Goal: Information Seeking & Learning: Learn about a topic

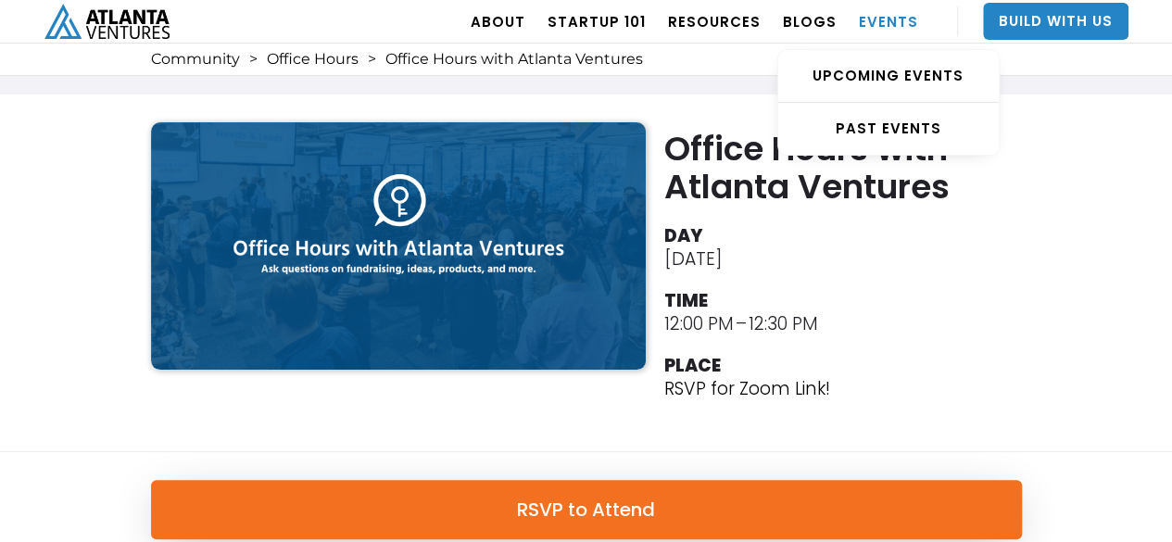
click at [882, 19] on link "EVENTS" at bounding box center [888, 21] width 59 height 52
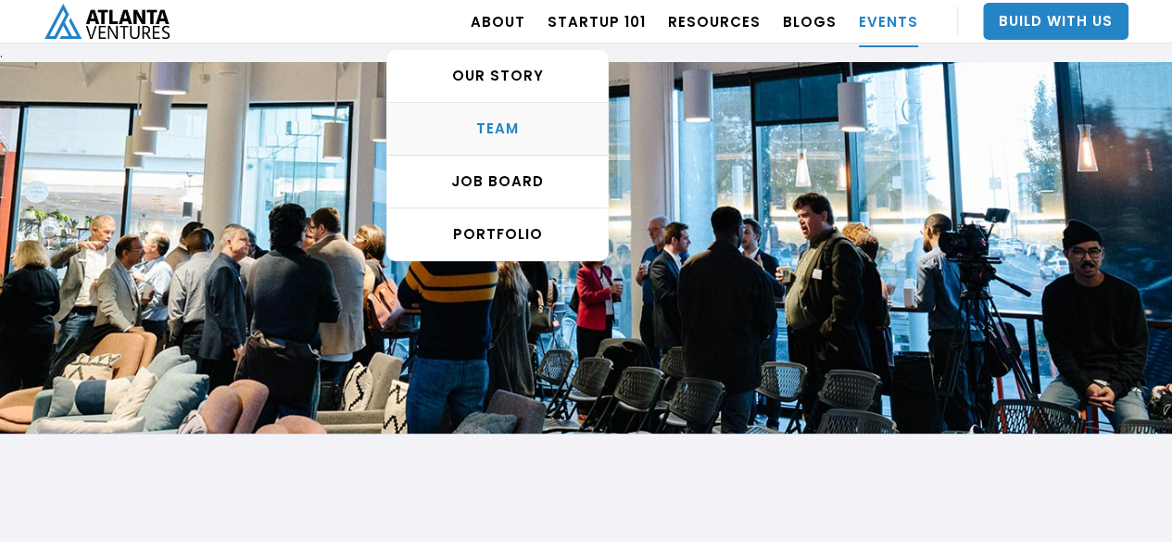
click at [500, 134] on div "TEAM" at bounding box center [497, 129] width 221 height 19
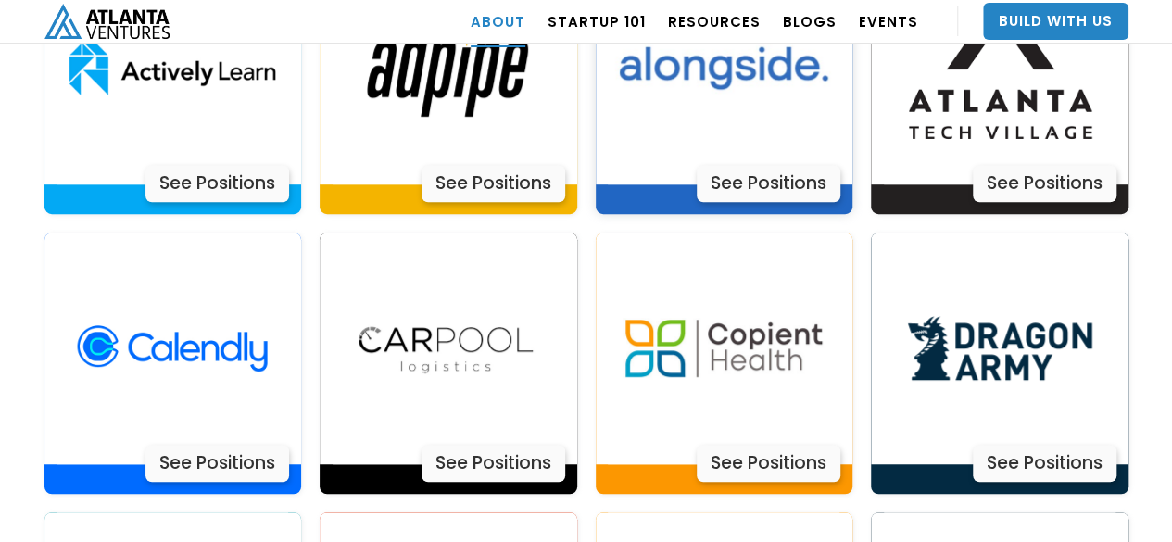
scroll to position [3988, 0]
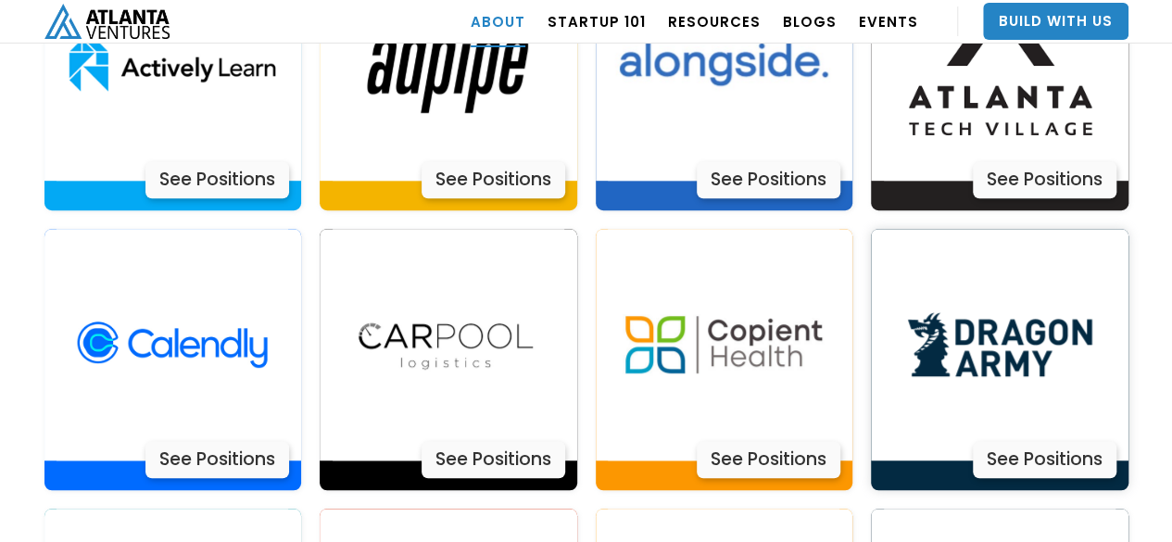
click at [1042, 441] on div "See Positions" at bounding box center [1045, 459] width 144 height 37
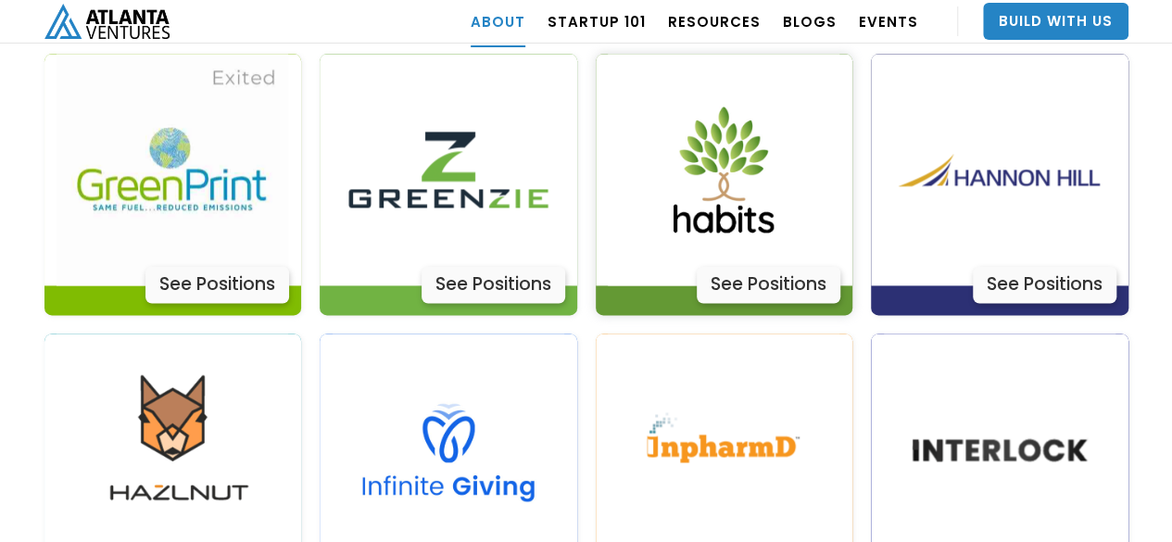
scroll to position [4730, 0]
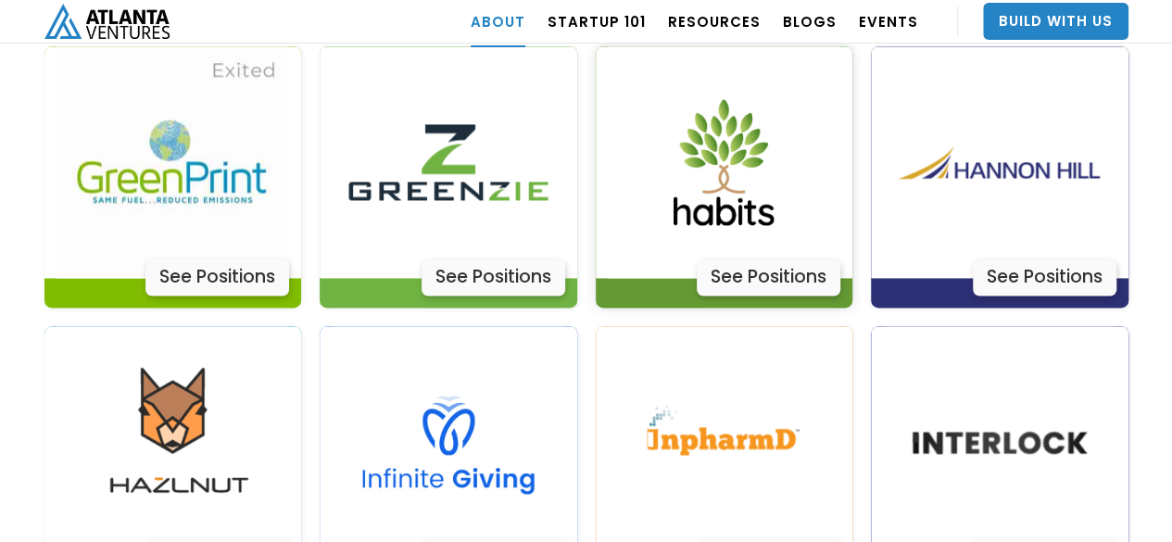
click at [718, 160] on img at bounding box center [724, 162] width 232 height 232
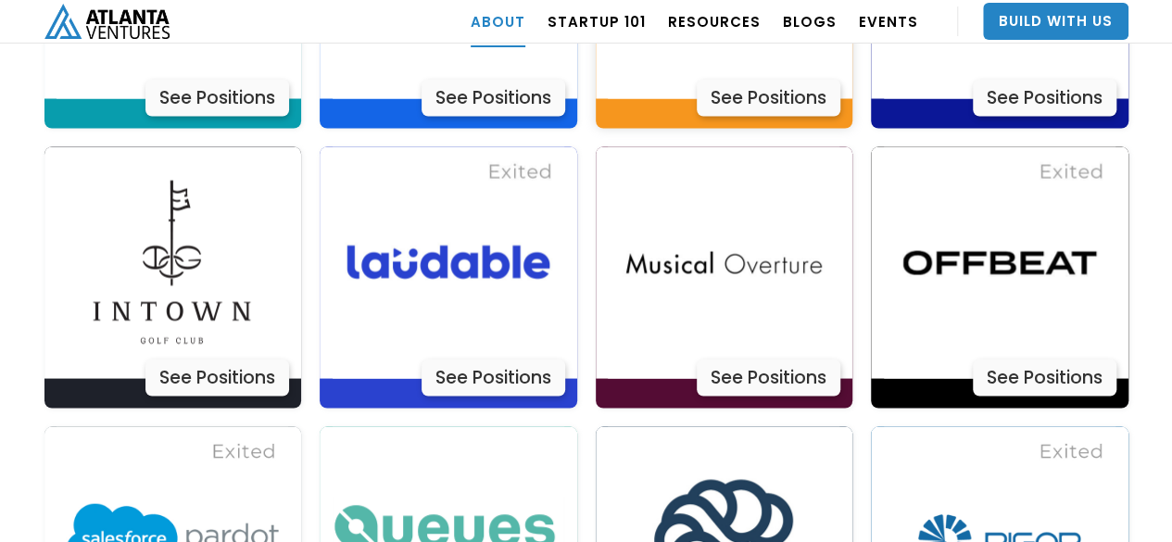
scroll to position [5193, 0]
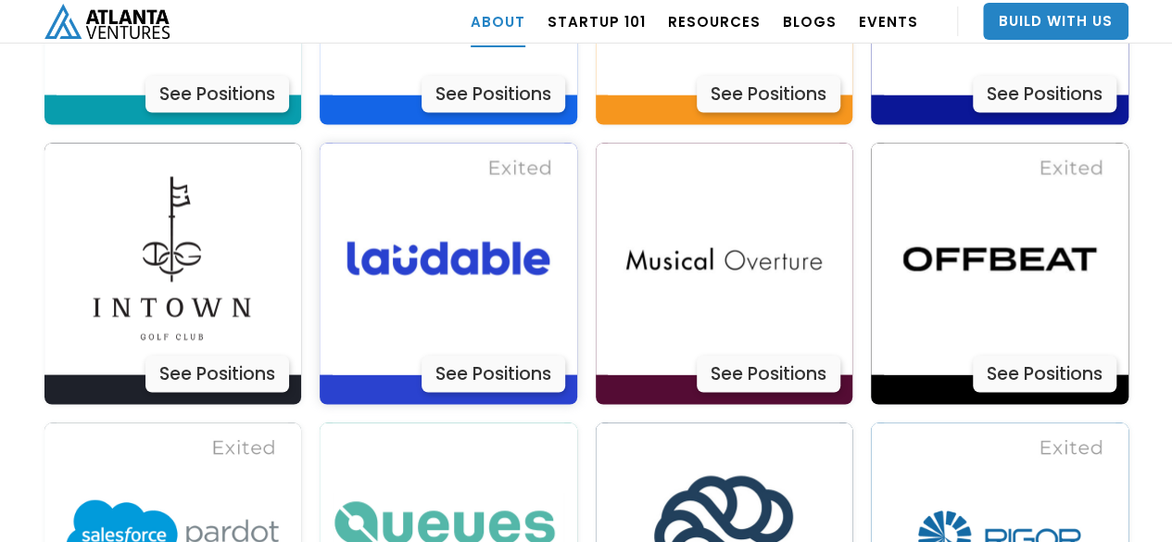
click at [457, 190] on img at bounding box center [449, 259] width 232 height 232
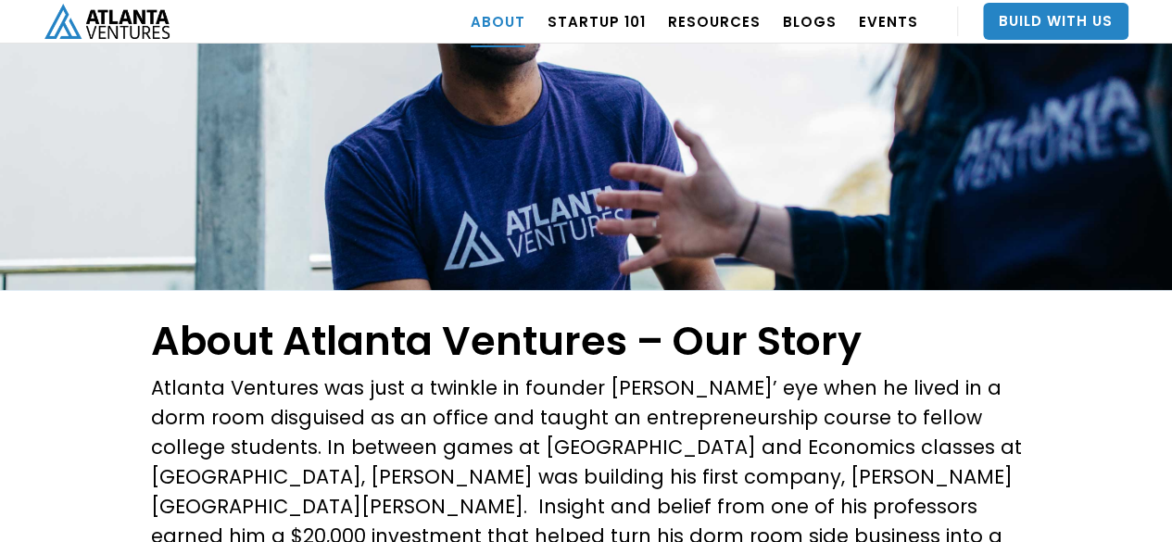
scroll to position [0, 0]
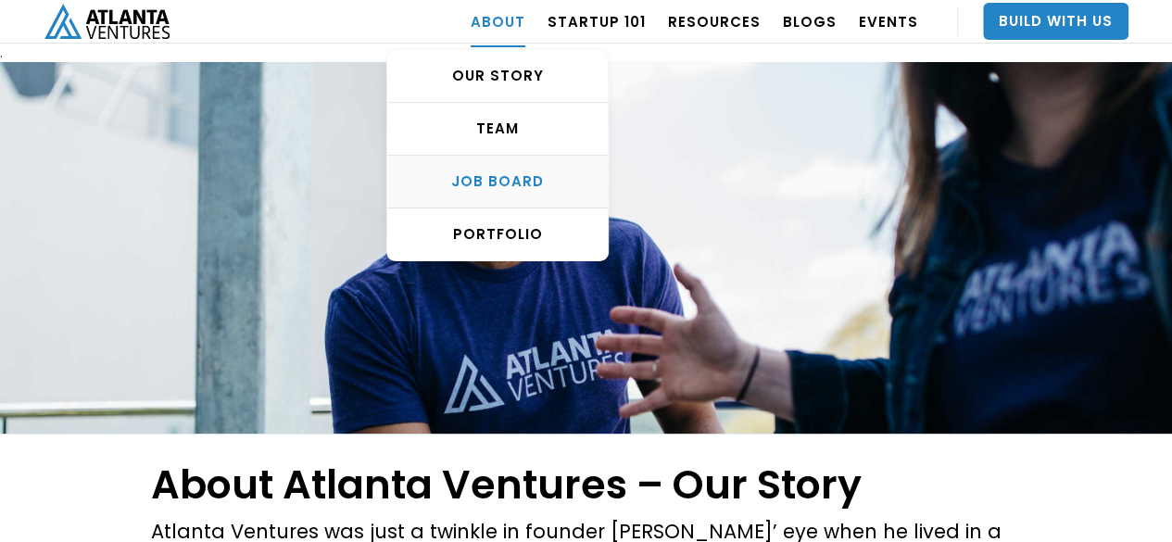
click at [499, 172] on div "Job Board" at bounding box center [497, 181] width 221 height 19
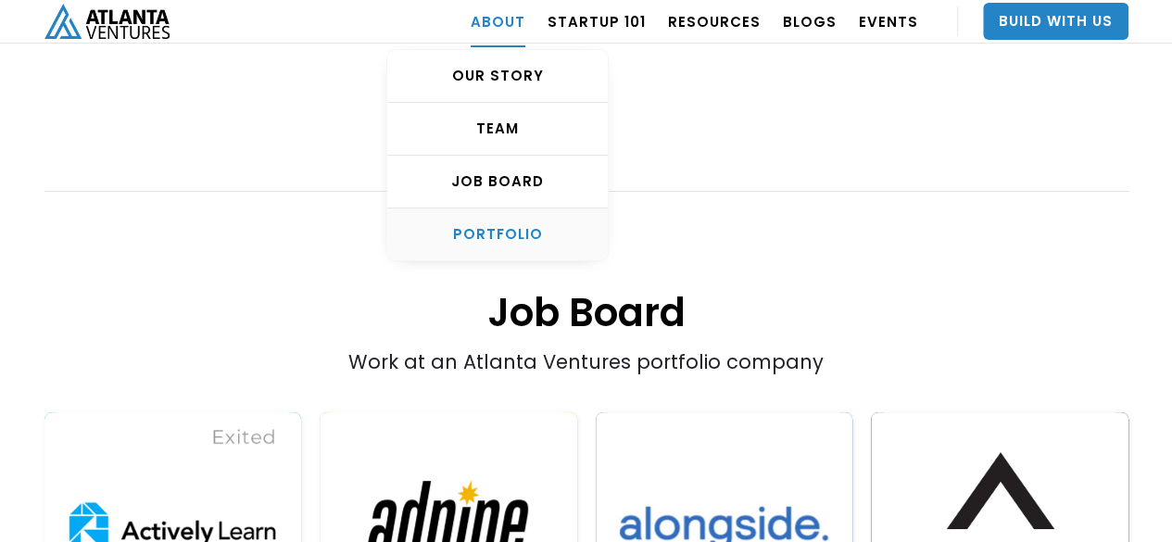
scroll to position [3527, 0]
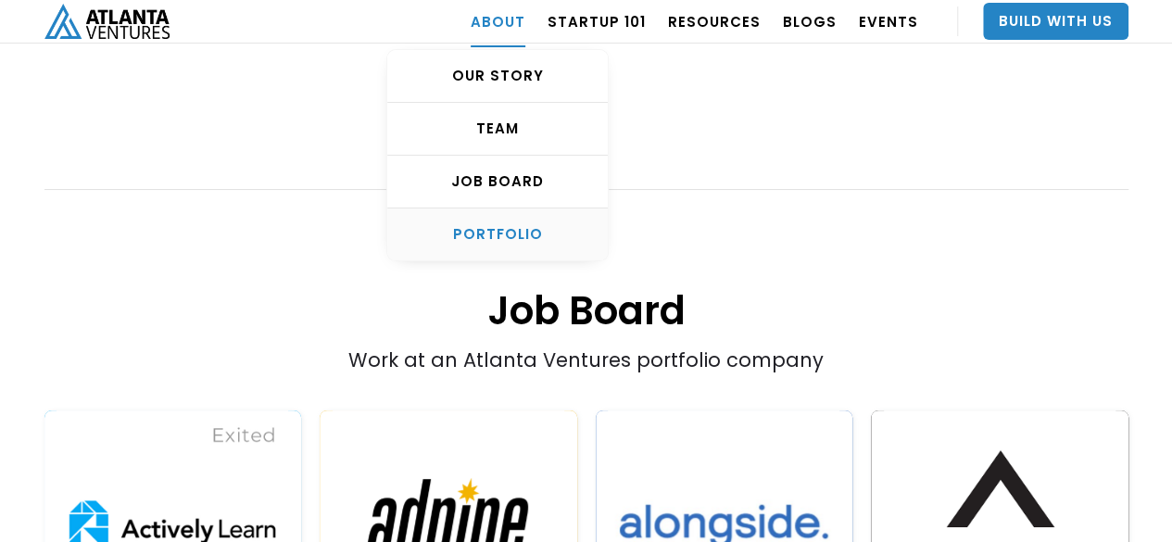
click at [508, 225] on div "PORTFOLIO" at bounding box center [497, 234] width 221 height 19
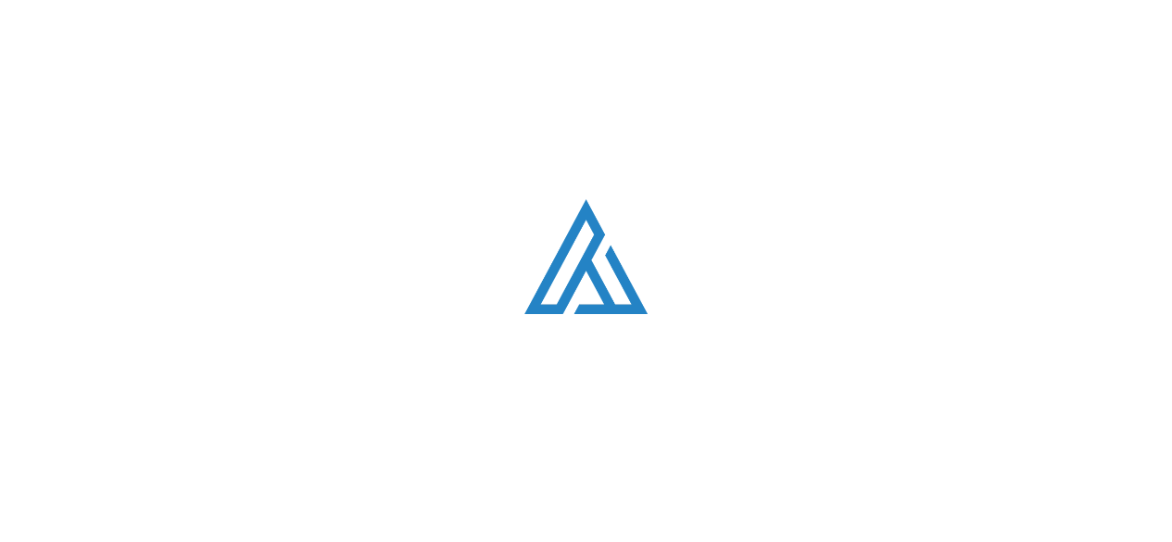
scroll to position [1110, 0]
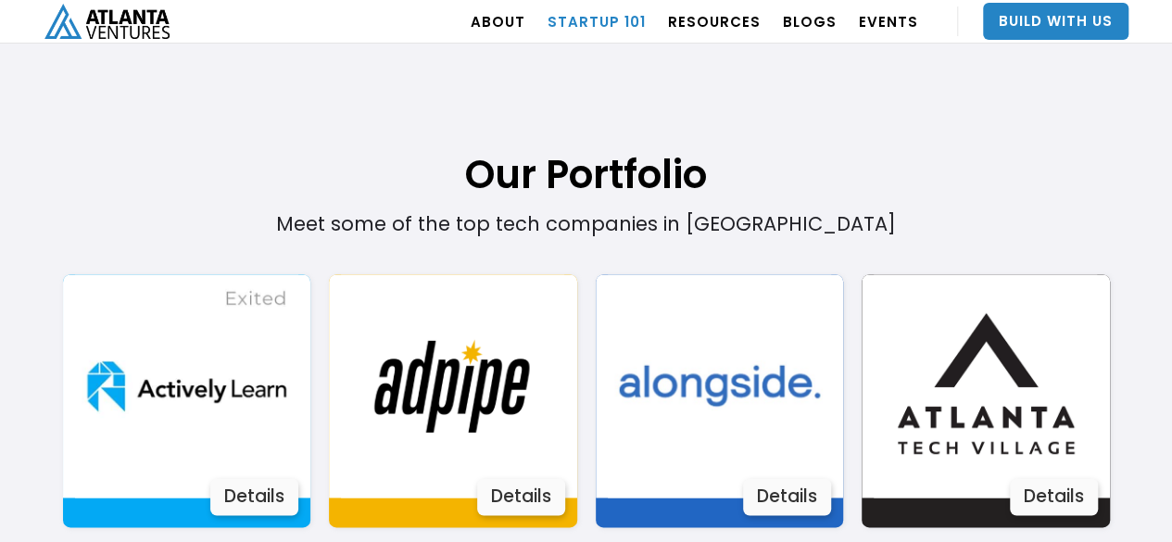
click at [595, 16] on link "Startup 101" at bounding box center [597, 21] width 98 height 52
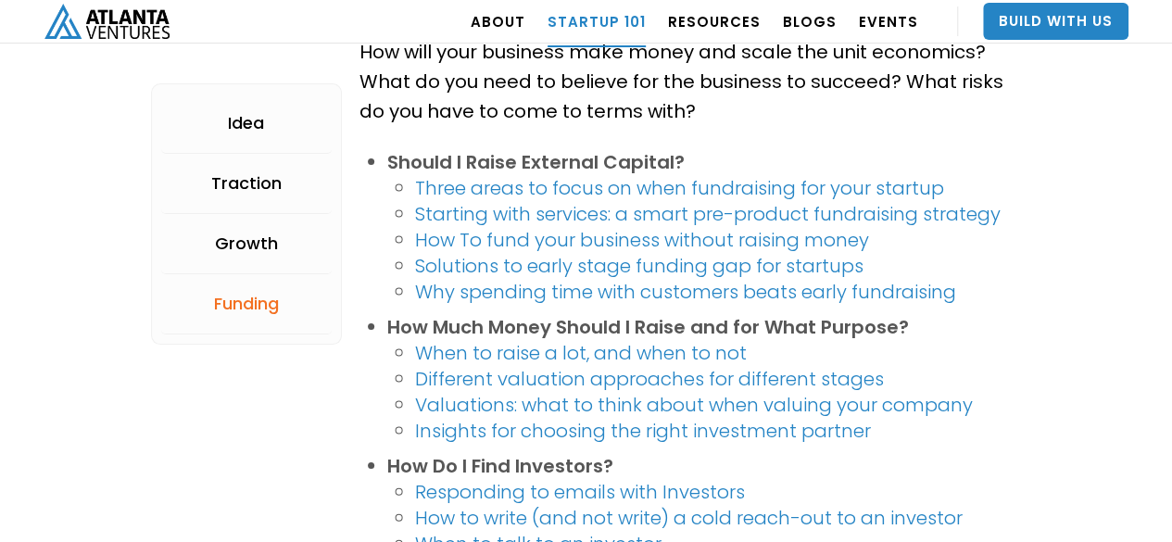
scroll to position [3521, 0]
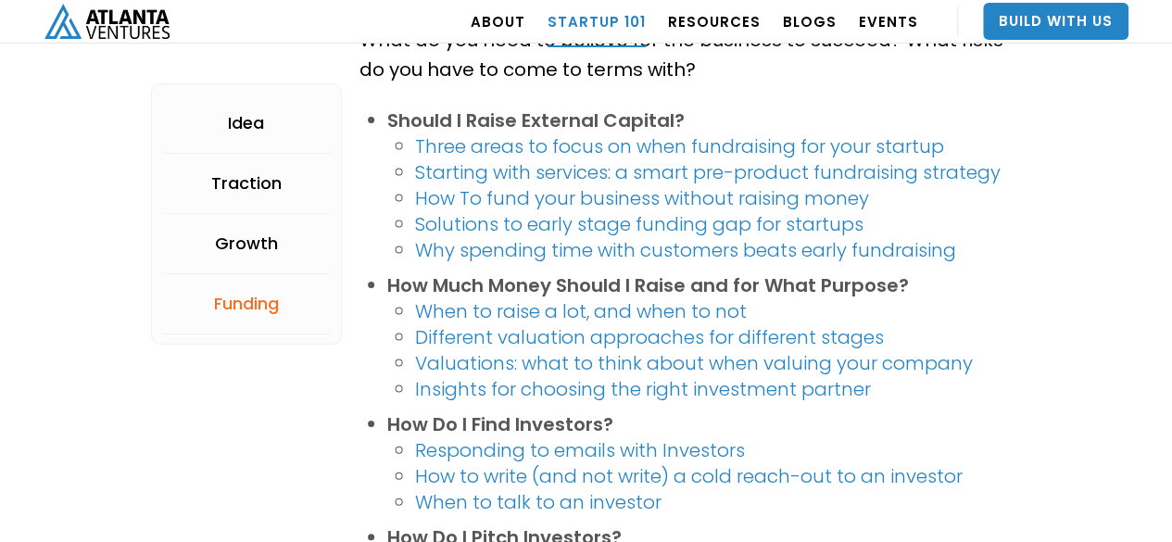
click at [595, 246] on link "Why spending time with customers beats early fundraising" at bounding box center [685, 250] width 541 height 26
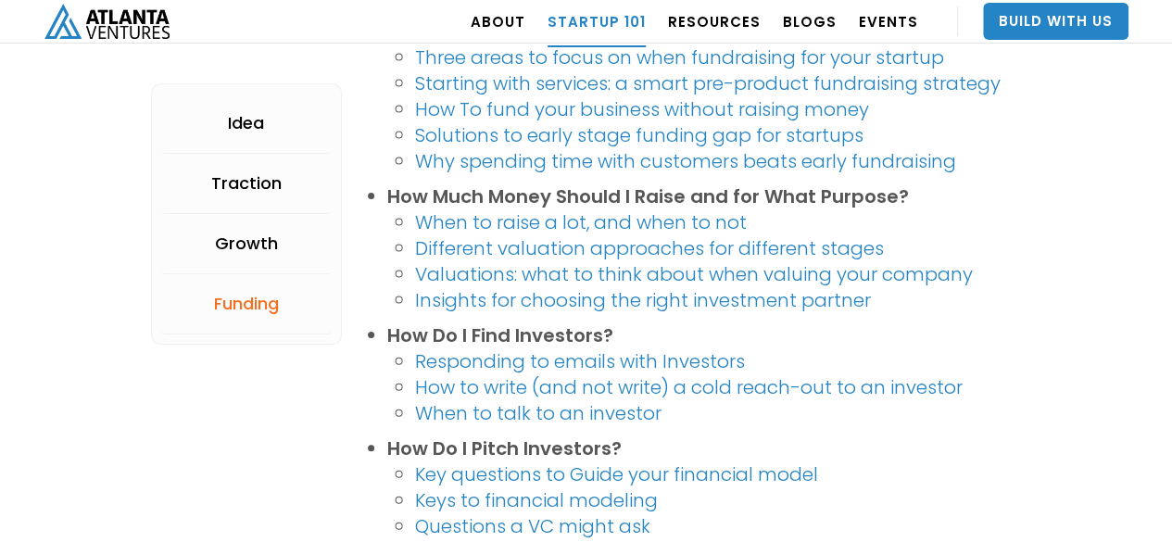
scroll to position [3614, 0]
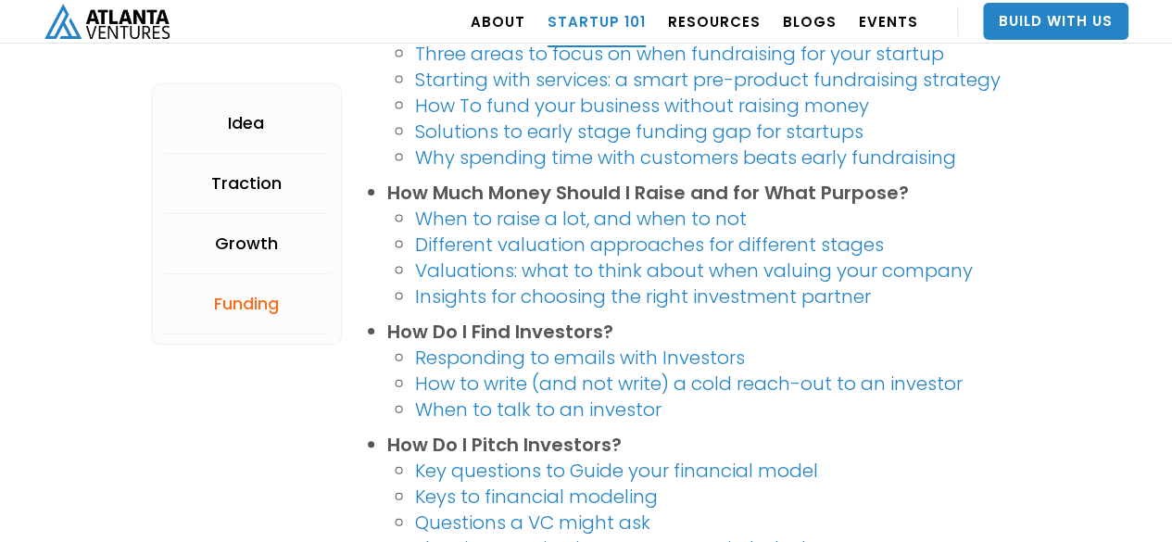
click at [517, 216] on link "When to raise a lot, and when to not" at bounding box center [581, 219] width 332 height 26
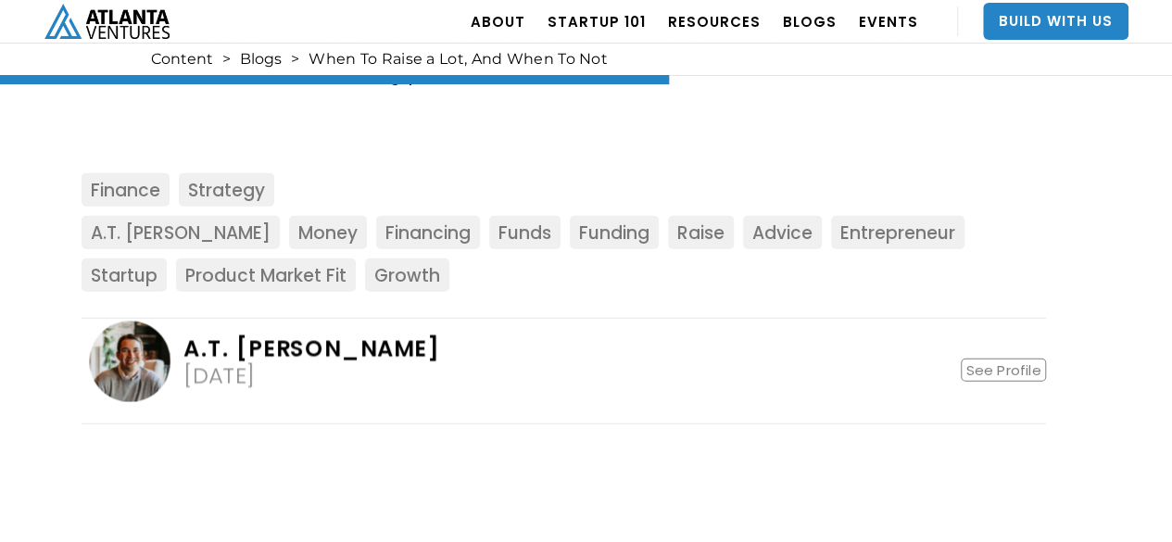
scroll to position [2131, 0]
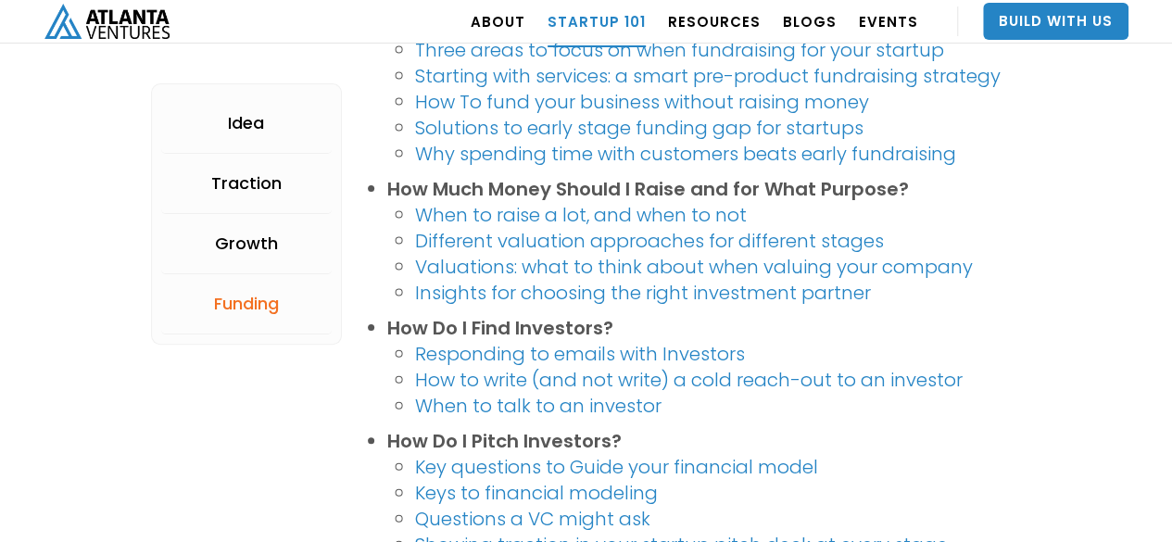
scroll to position [3614, 0]
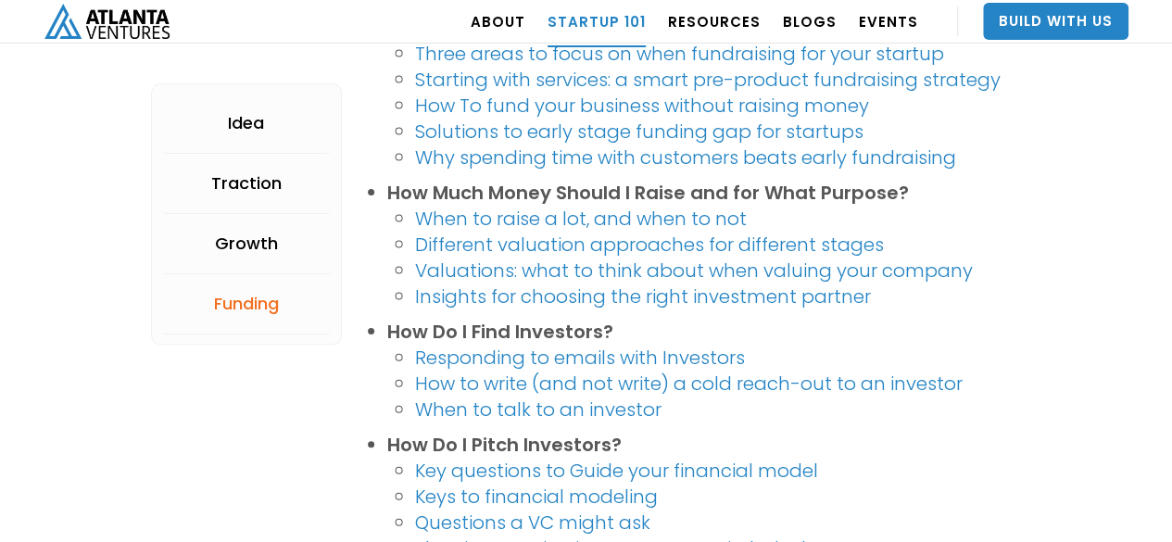
click at [638, 241] on link "Different valuation approaches for different stages" at bounding box center [649, 245] width 469 height 26
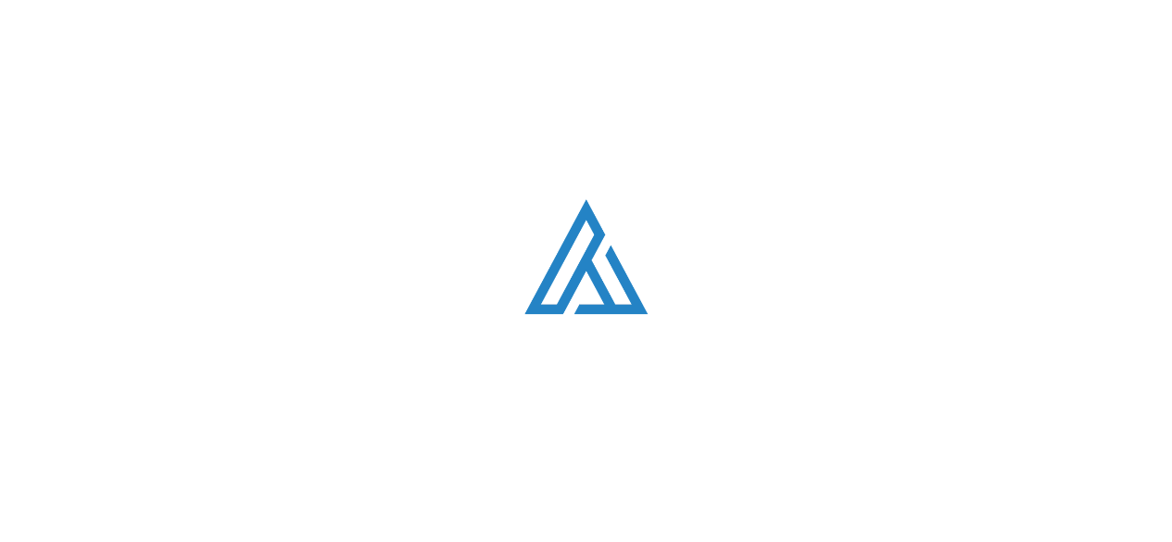
scroll to position [3614, 0]
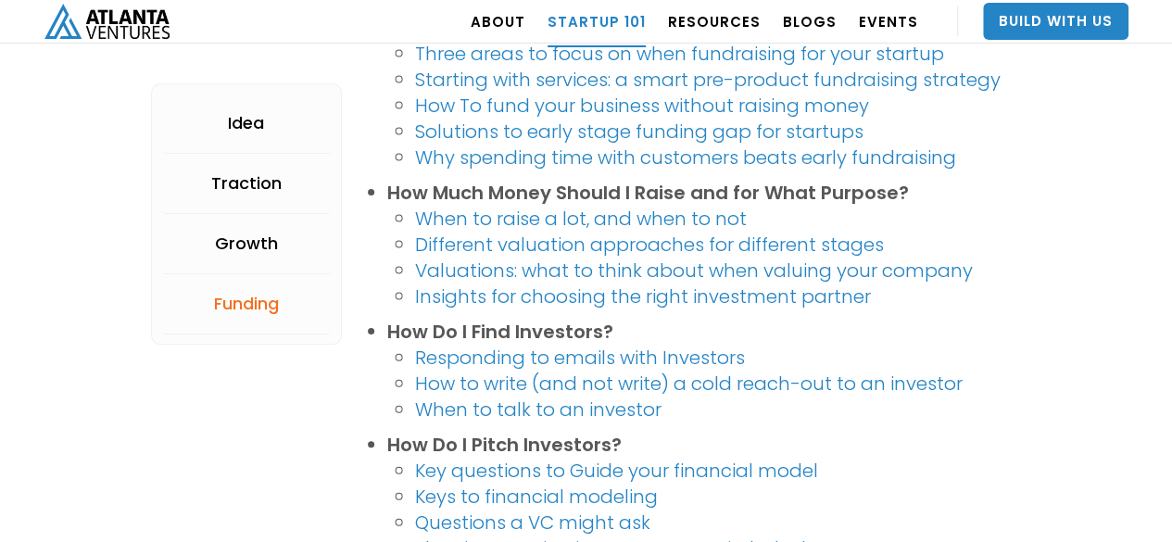
click at [471, 294] on link "Insights for choosing the right investment partner" at bounding box center [643, 297] width 456 height 26
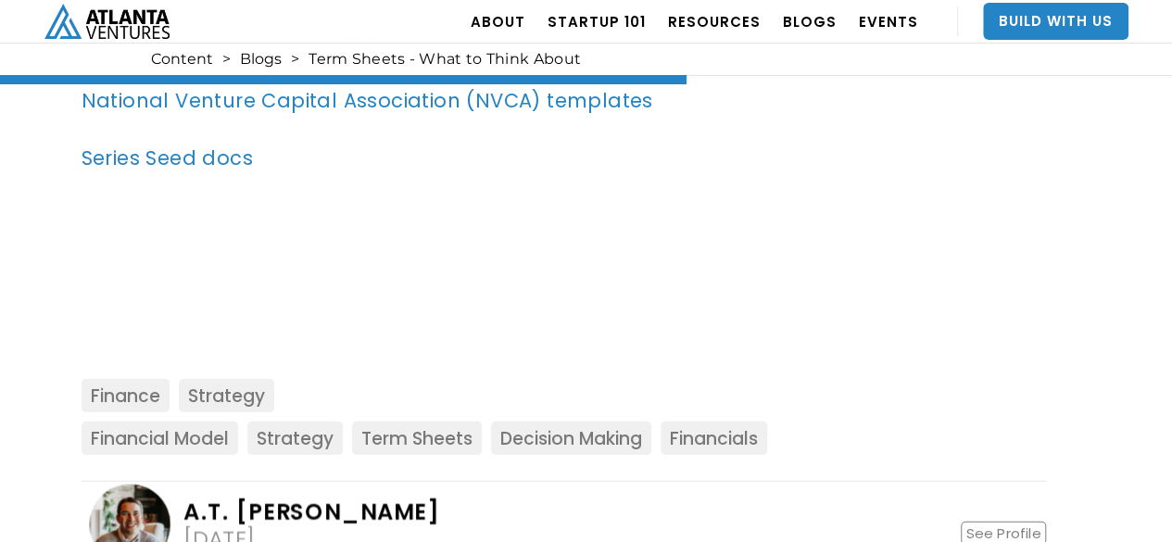
scroll to position [2317, 0]
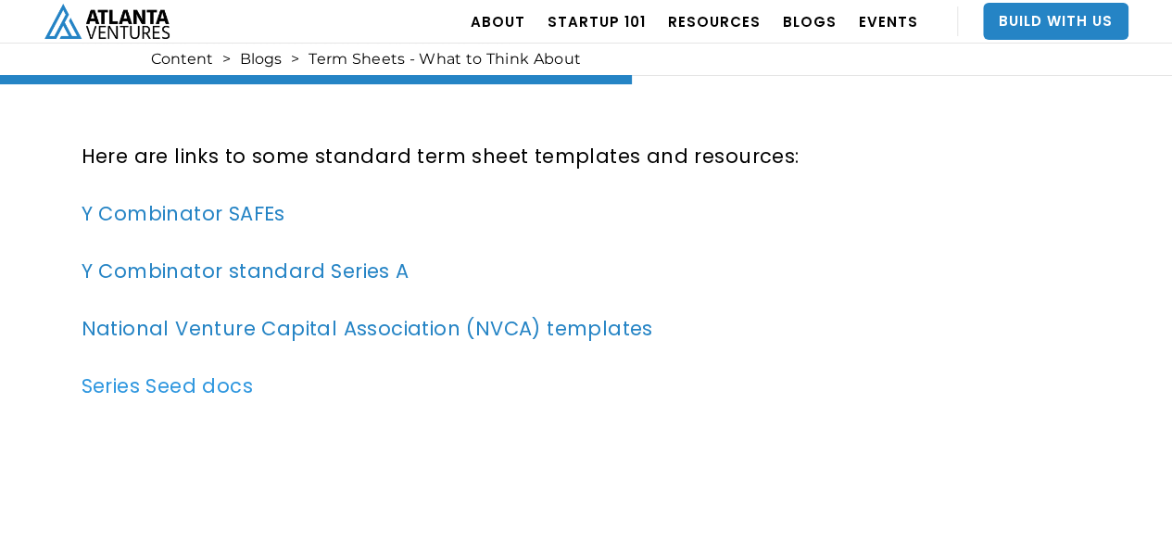
click at [204, 373] on link "Series Seed docs" at bounding box center [167, 386] width 171 height 27
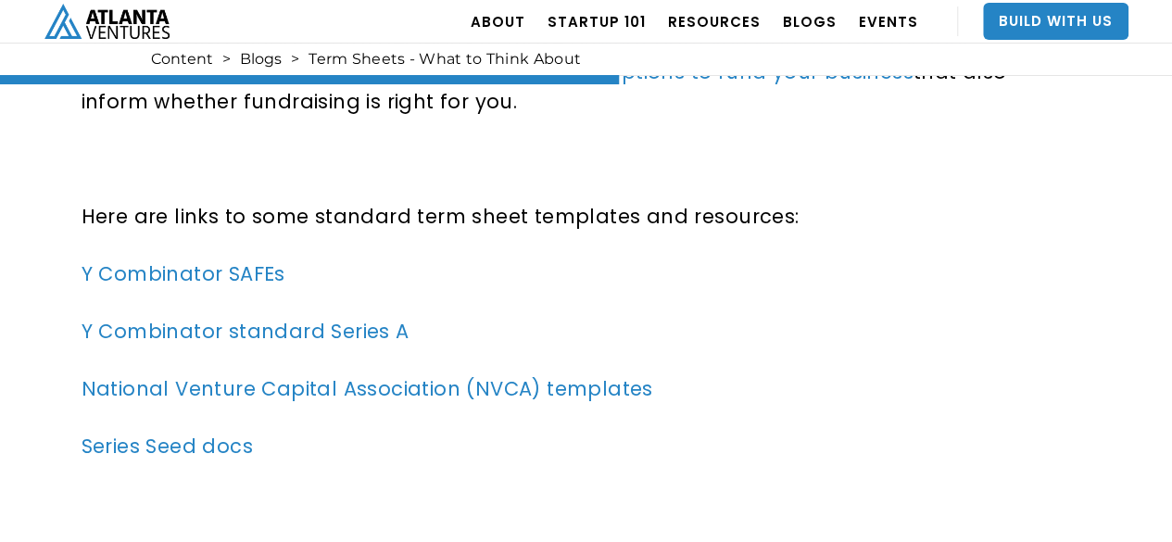
scroll to position [2256, 0]
click at [204, 376] on link "National Venture Capital Association (NVCA) templates" at bounding box center [368, 389] width 572 height 27
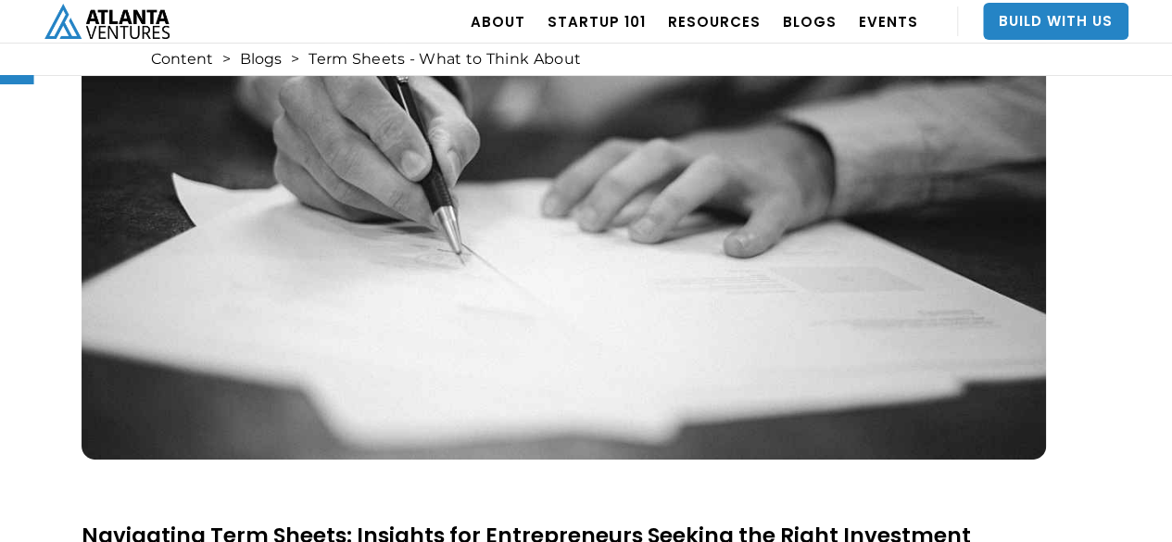
scroll to position [123, 0]
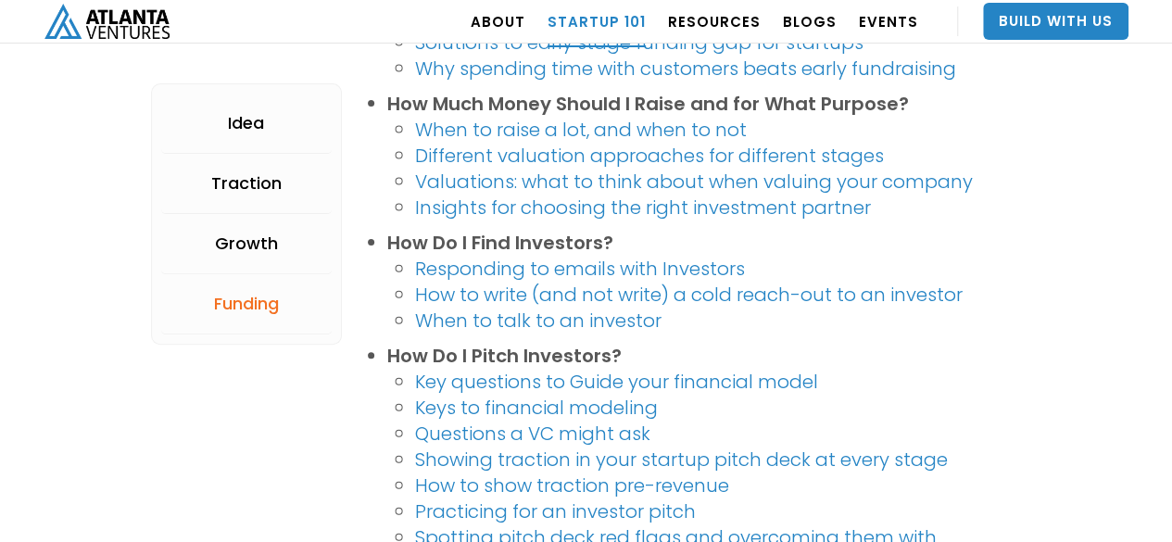
scroll to position [3707, 0]
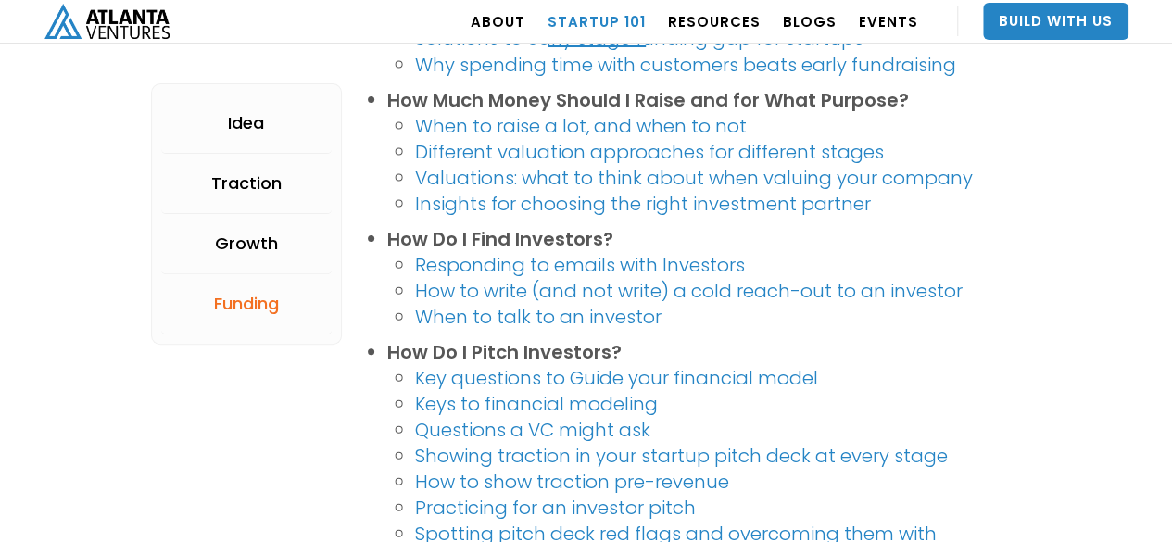
click at [493, 260] on link "Responding to emails with Investors" at bounding box center [580, 265] width 330 height 26
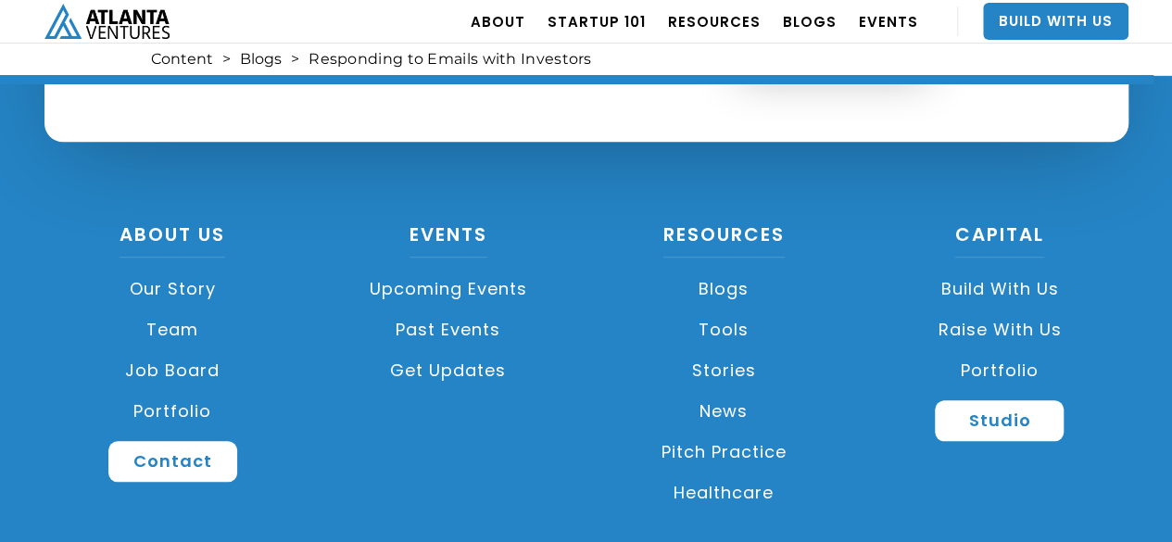
scroll to position [4239, 0]
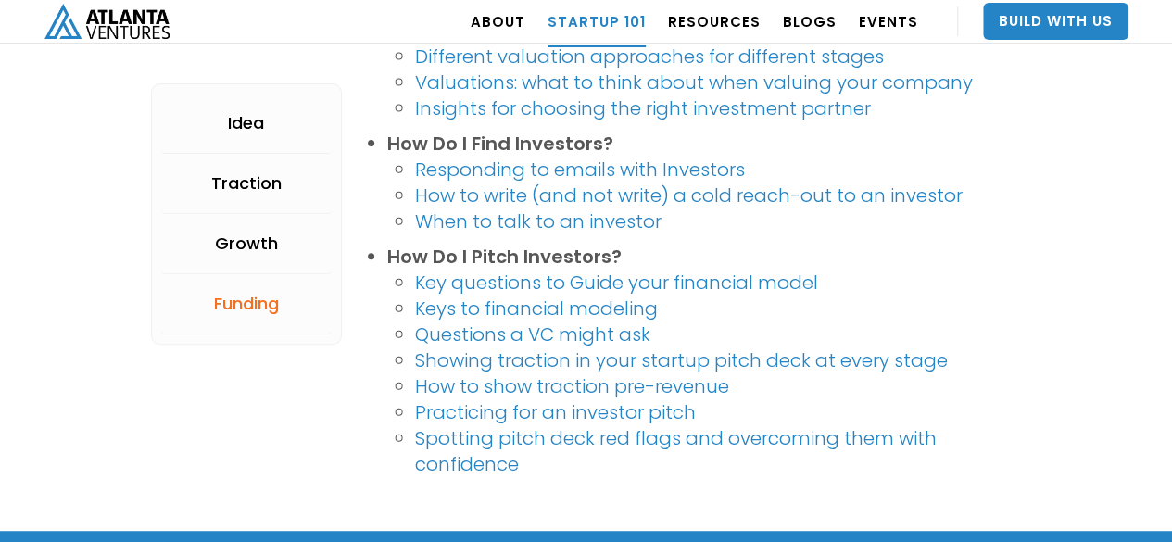
scroll to position [3799, 0]
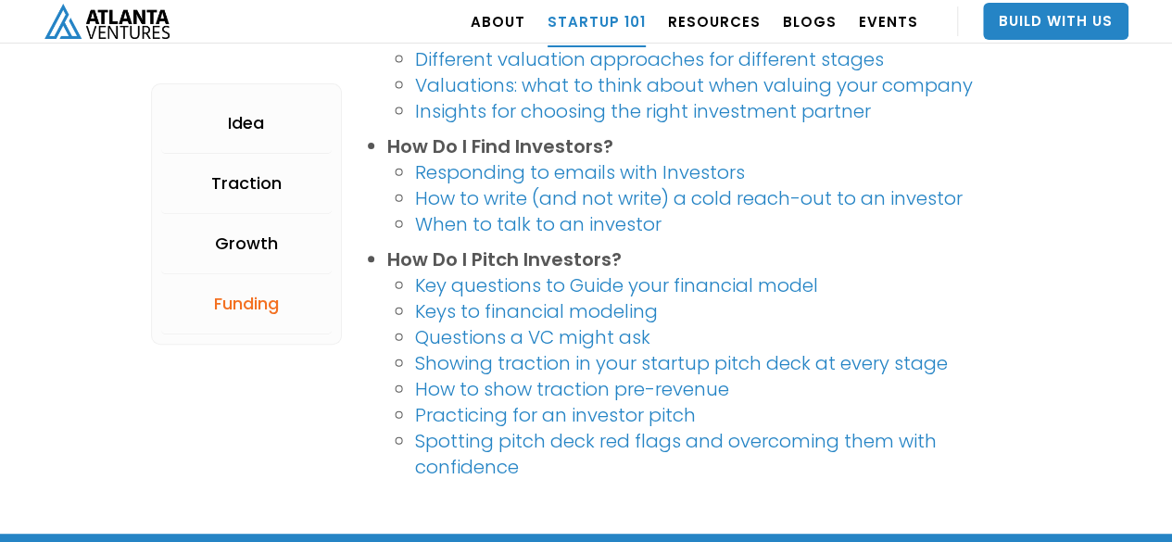
click at [478, 201] on link "How to write (and not write) a cold reach-out to an investor" at bounding box center [689, 198] width 548 height 26
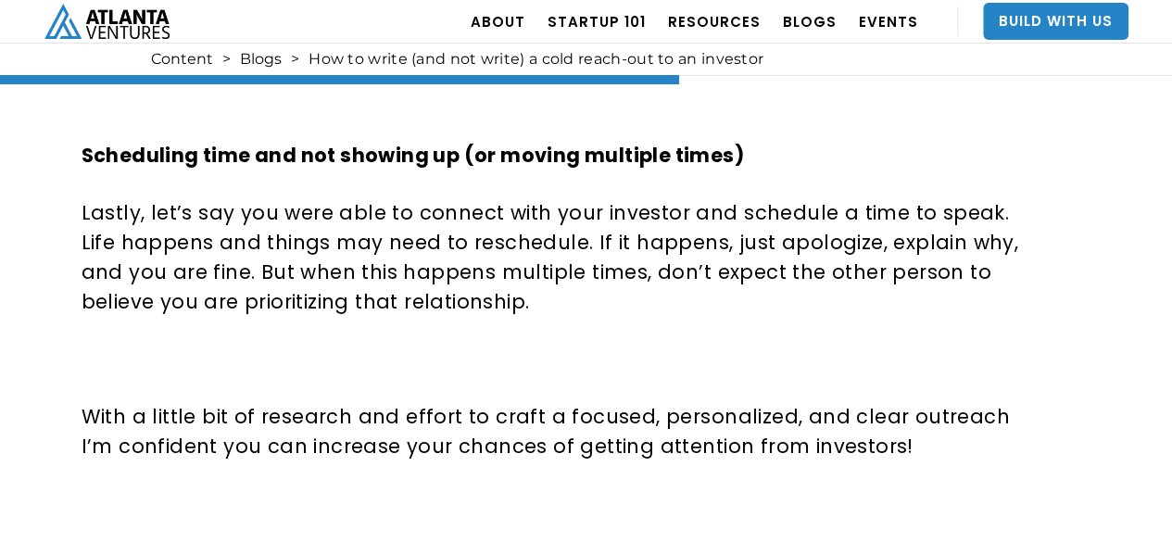
scroll to position [2595, 0]
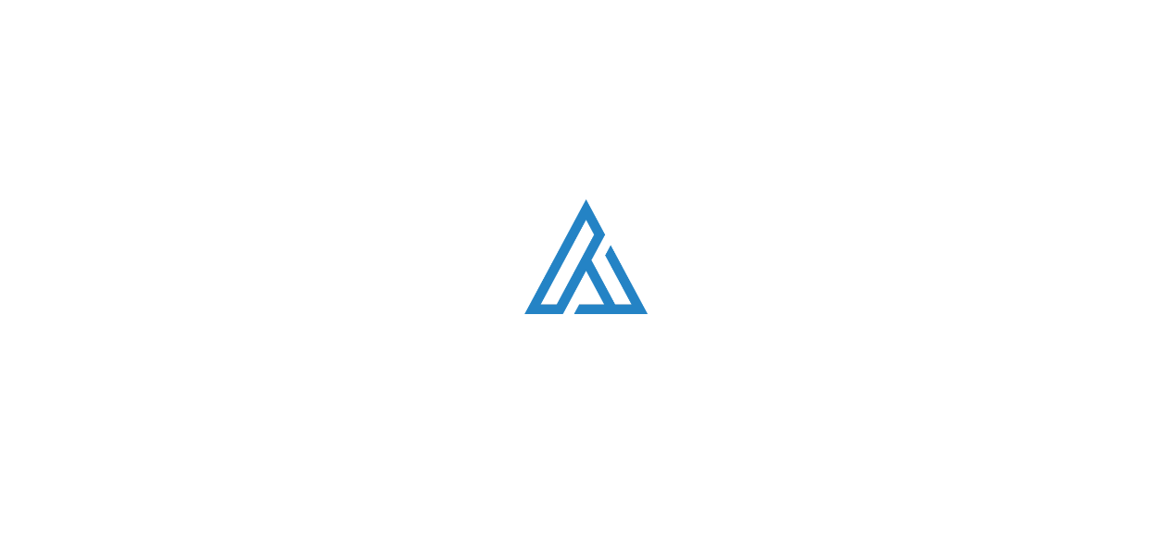
scroll to position [3799, 0]
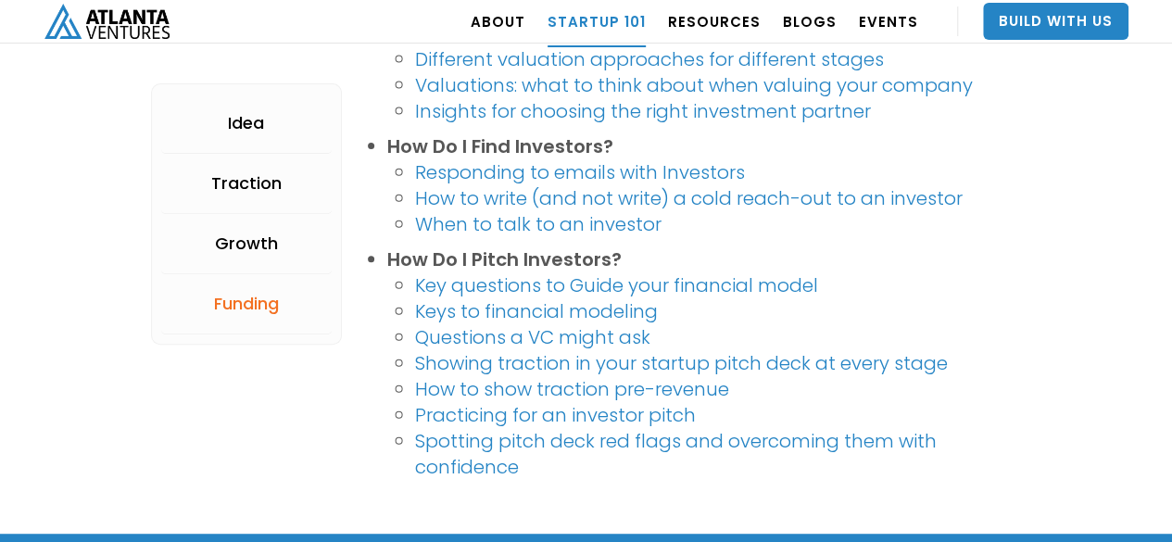
click at [491, 221] on link "When to talk to an investor" at bounding box center [538, 224] width 246 height 26
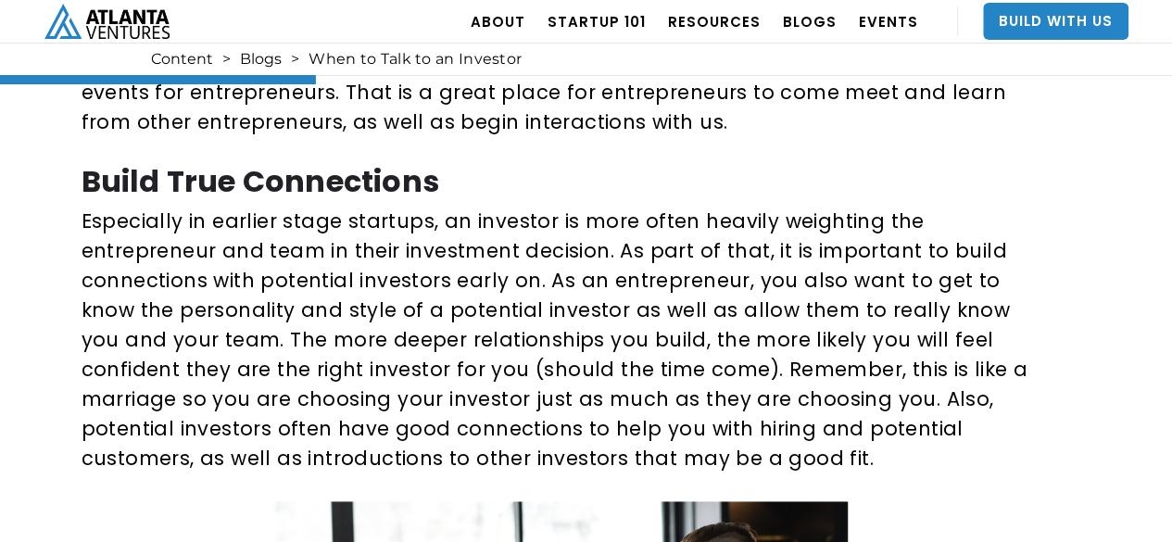
scroll to position [1112, 0]
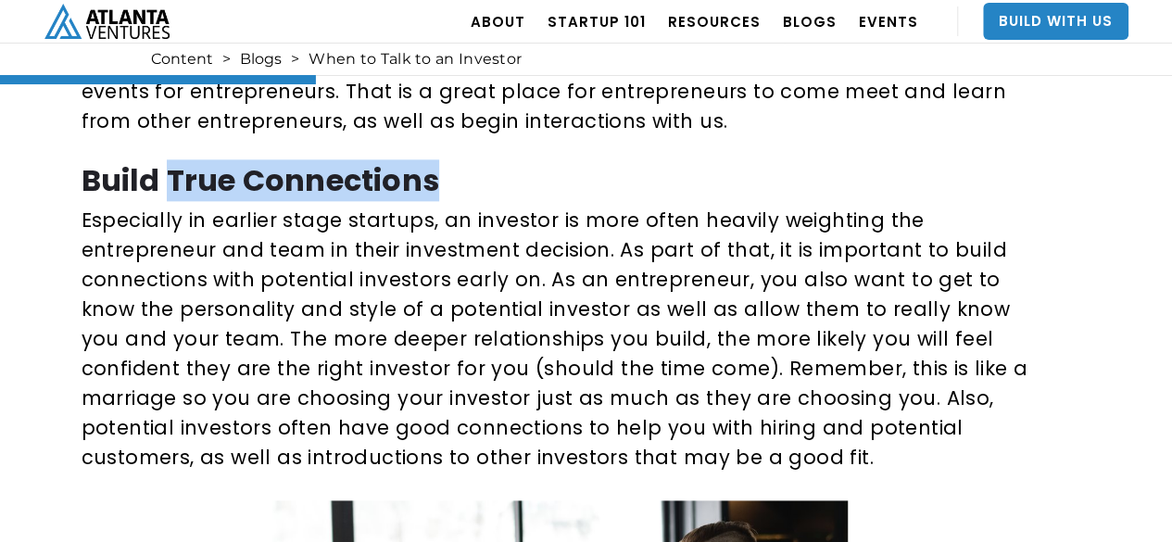
drag, startPoint x: 171, startPoint y: 173, endPoint x: 480, endPoint y: 164, distance: 309.7
click at [480, 164] on h2 "Build True Connections" at bounding box center [561, 180] width 958 height 32
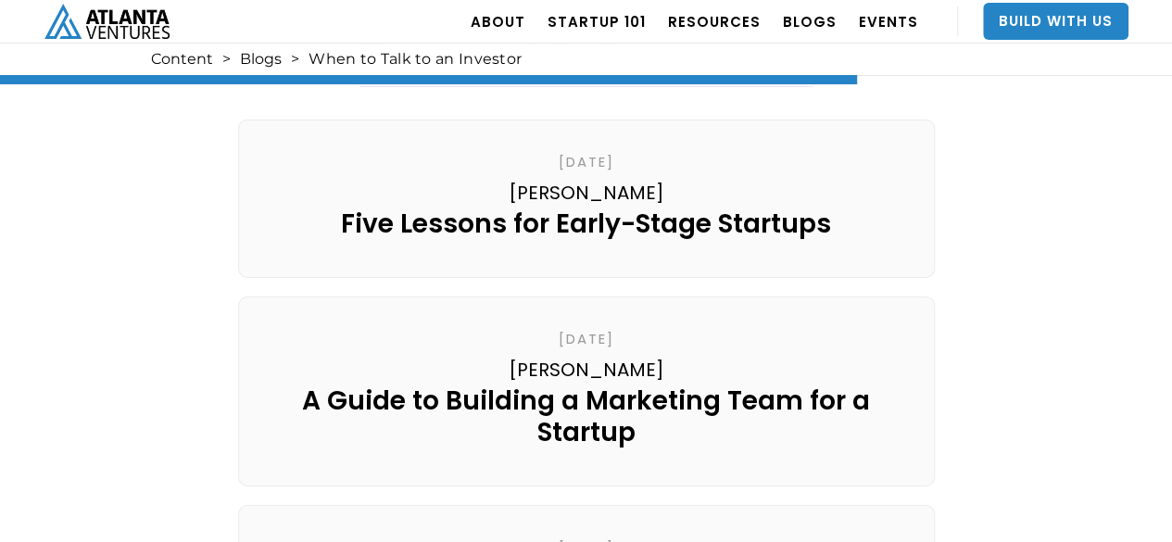
scroll to position [3025, 0]
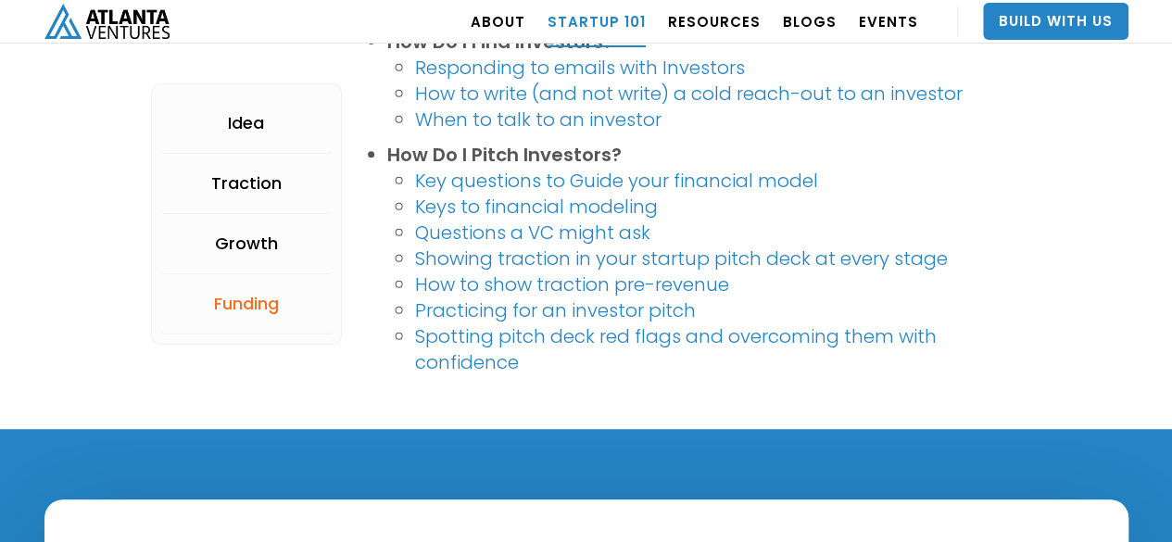
scroll to position [3892, 0]
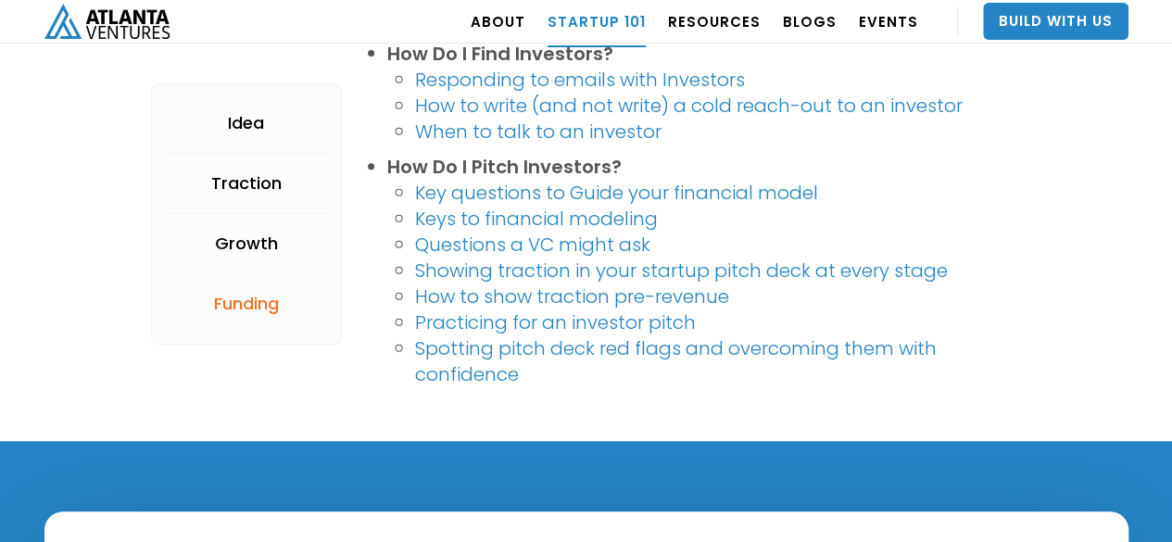
click at [487, 350] on link "Spotting pitch deck red flags and overcoming them with confidence" at bounding box center [676, 361] width 522 height 52
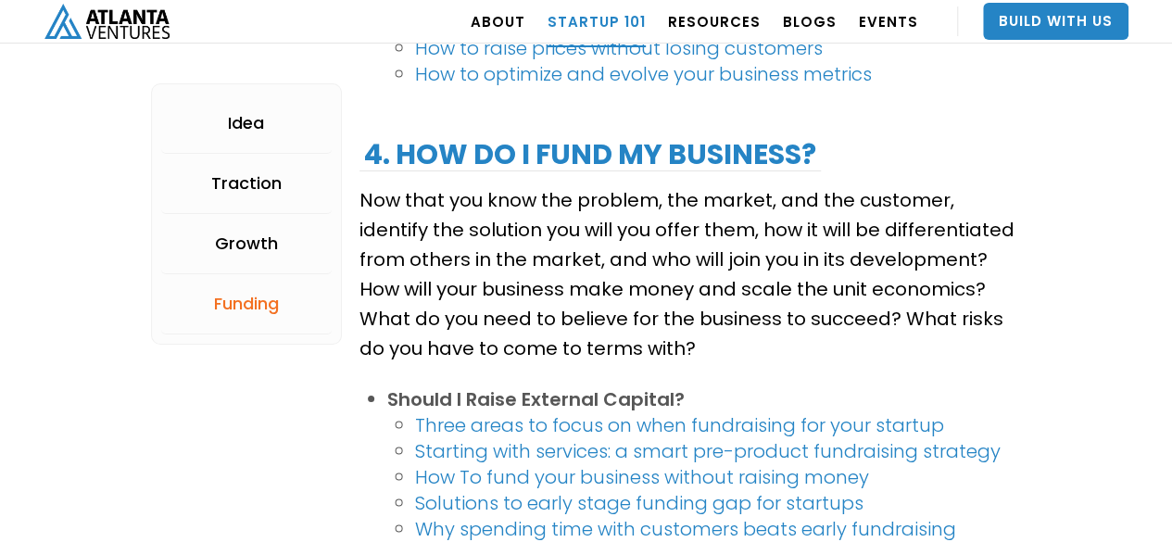
scroll to position [3151, 0]
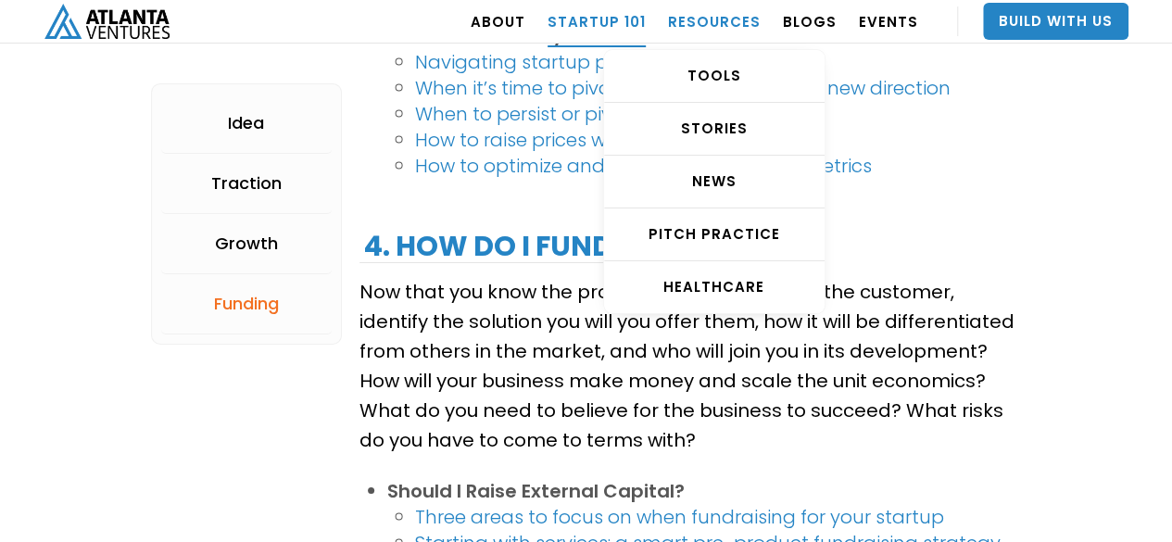
click at [728, 20] on link "RESOURCES" at bounding box center [714, 21] width 93 height 52
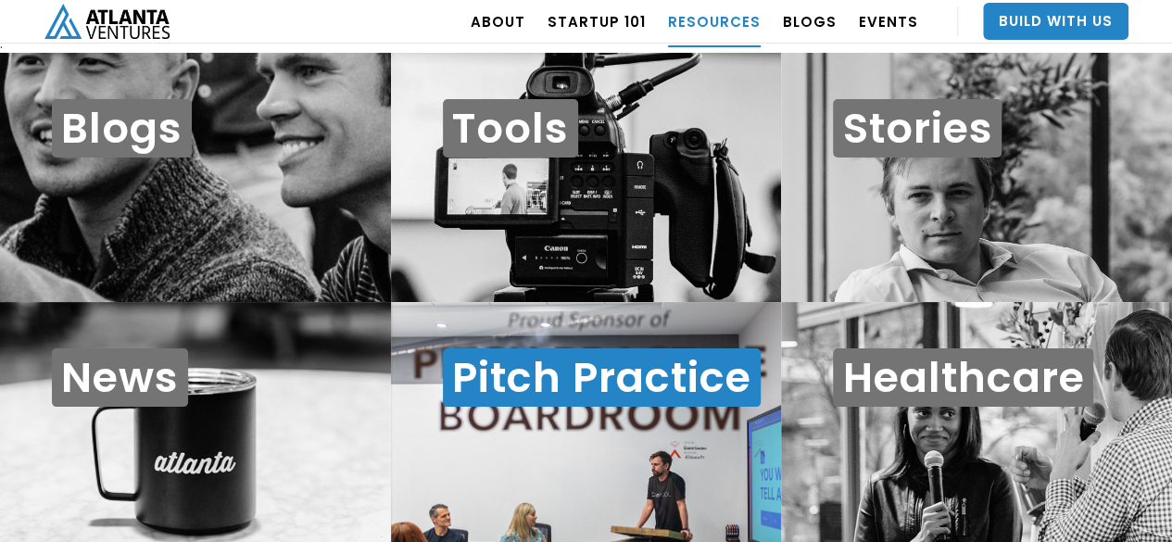
scroll to position [19, 0]
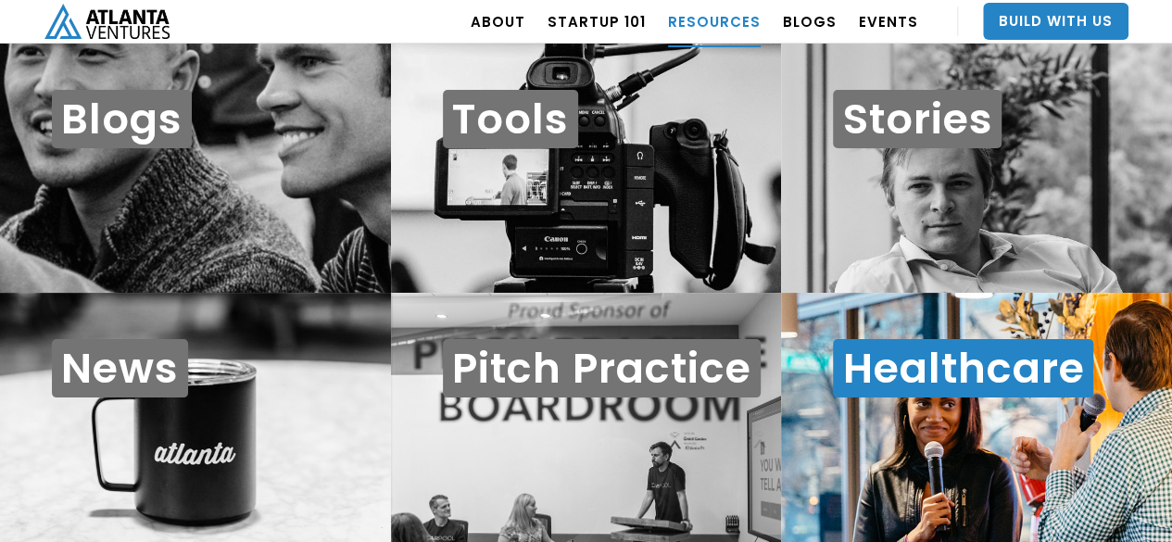
click at [962, 412] on div "Healthcare" at bounding box center [976, 417] width 391 height 249
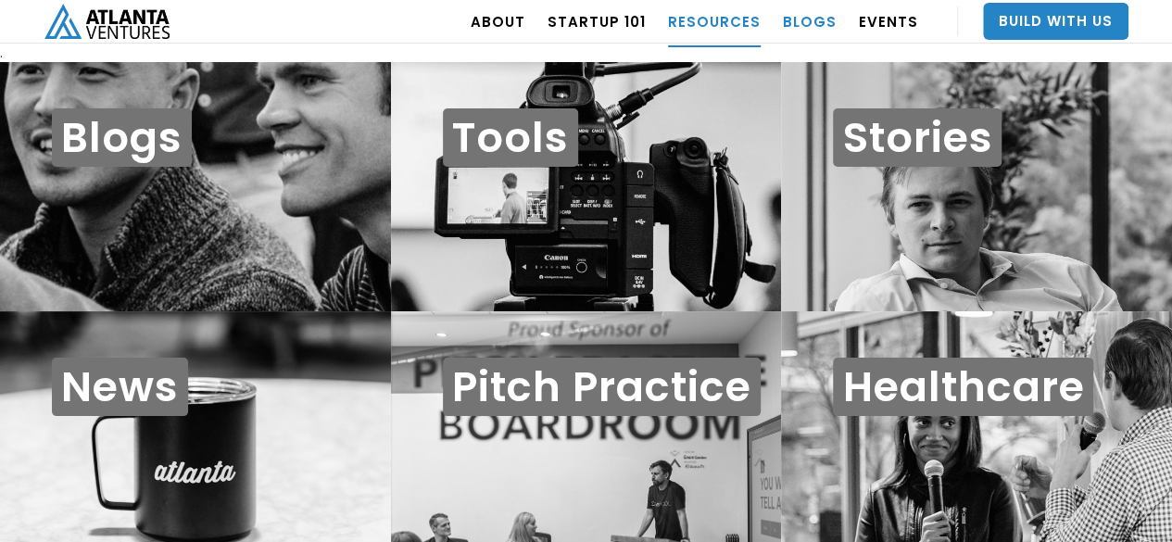
click at [823, 28] on link "BLOGS" at bounding box center [810, 21] width 54 height 52
click at [820, 21] on link "BLOGS" at bounding box center [810, 21] width 54 height 52
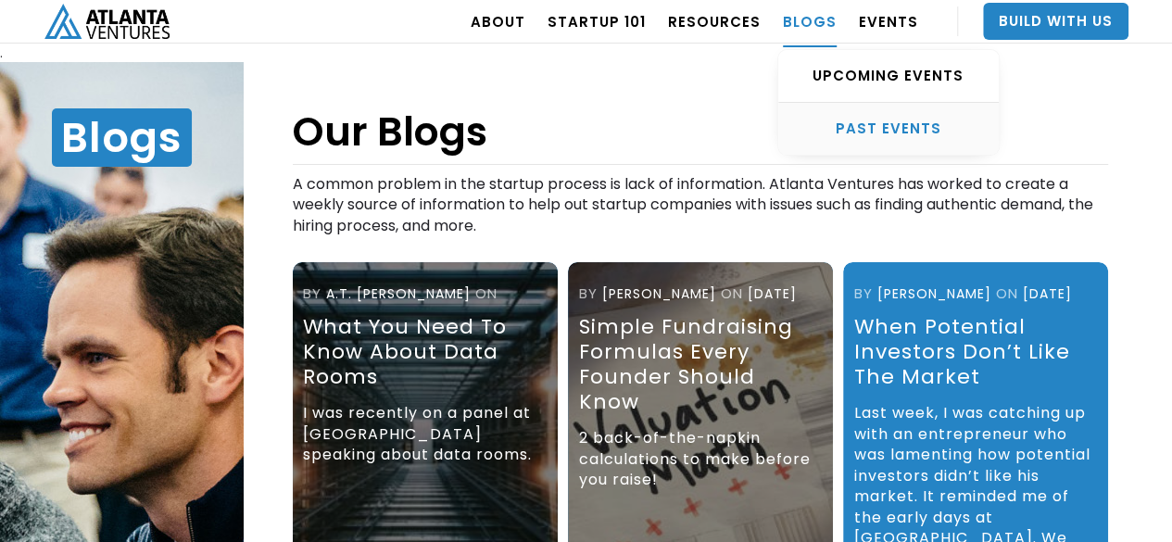
click at [879, 125] on div "PAST EVENTS" at bounding box center [888, 129] width 221 height 19
